Goal: Task Accomplishment & Management: Complete application form

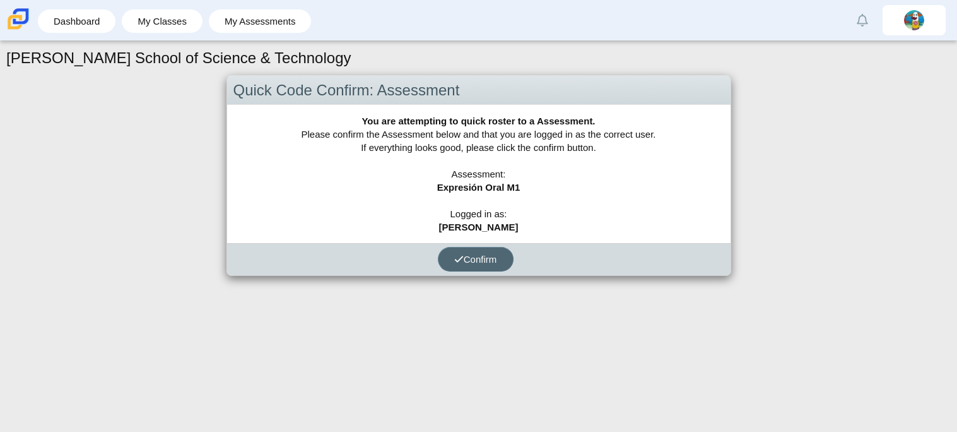
click at [491, 261] on span "Confirm" at bounding box center [475, 259] width 43 height 11
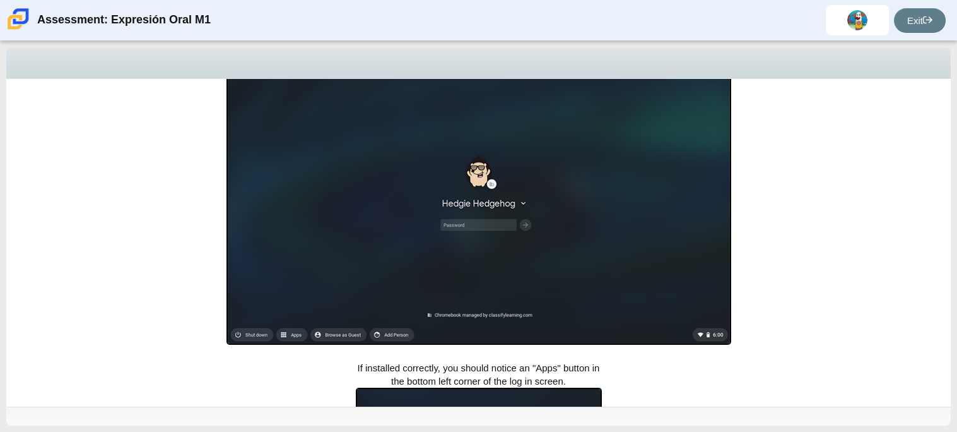
scroll to position [433, 0]
